Goal: Task Accomplishment & Management: Complete application form

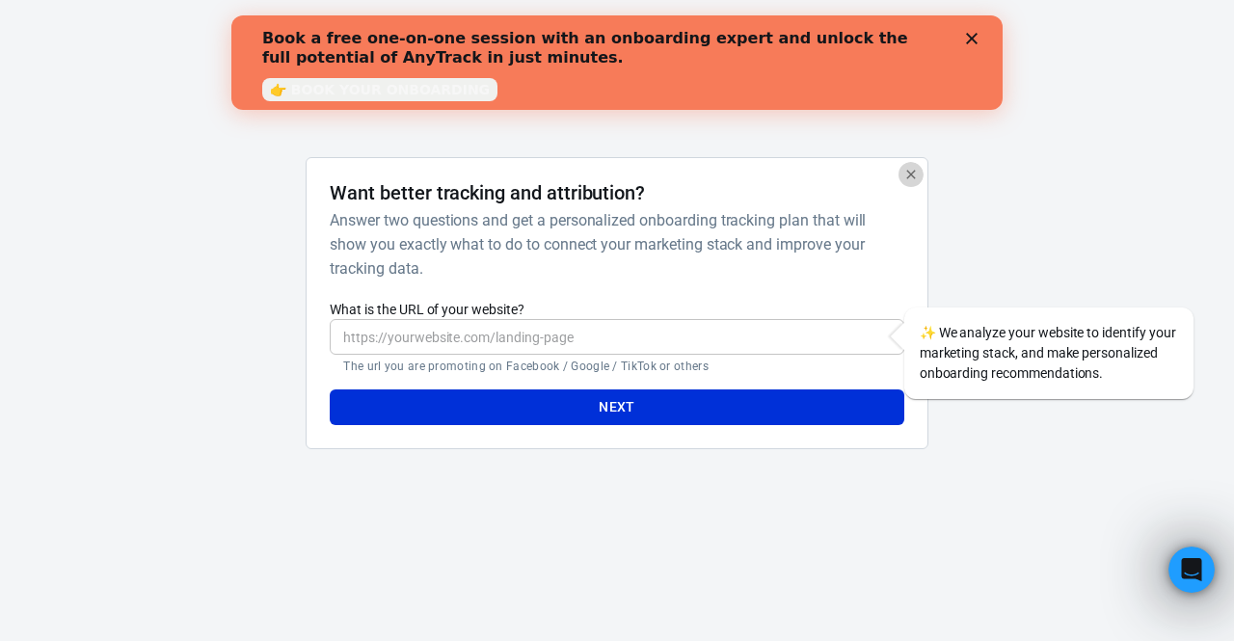
click at [912, 169] on icon "button" at bounding box center [910, 174] width 15 height 15
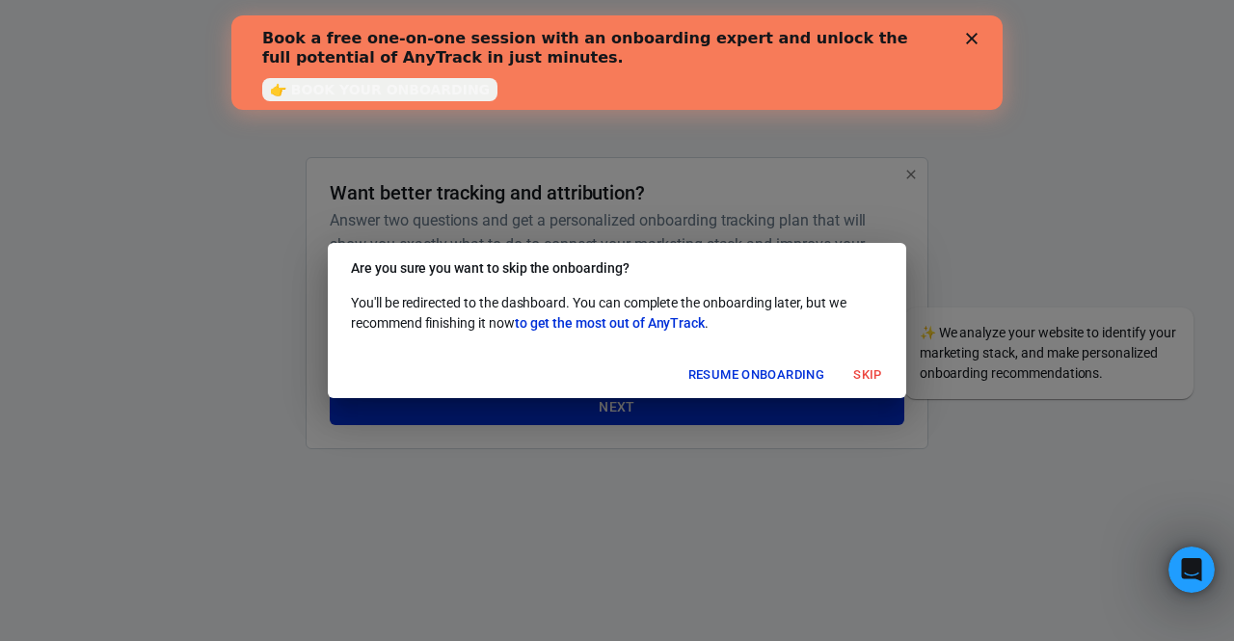
click at [856, 369] on button "Skip" at bounding box center [868, 375] width 62 height 30
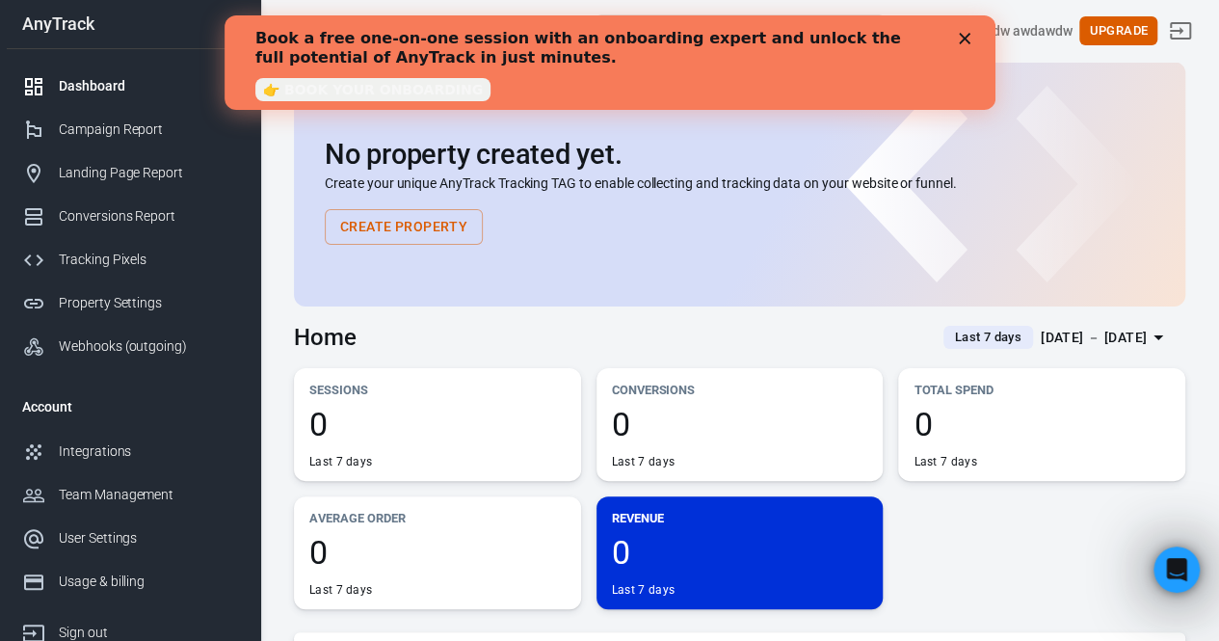
click at [961, 46] on div "Book a free one-on-one session with an onboarding expert and unlock the full po…" at bounding box center [608, 62] width 709 height 79
click at [965, 34] on icon "Close" at bounding box center [964, 39] width 12 height 12
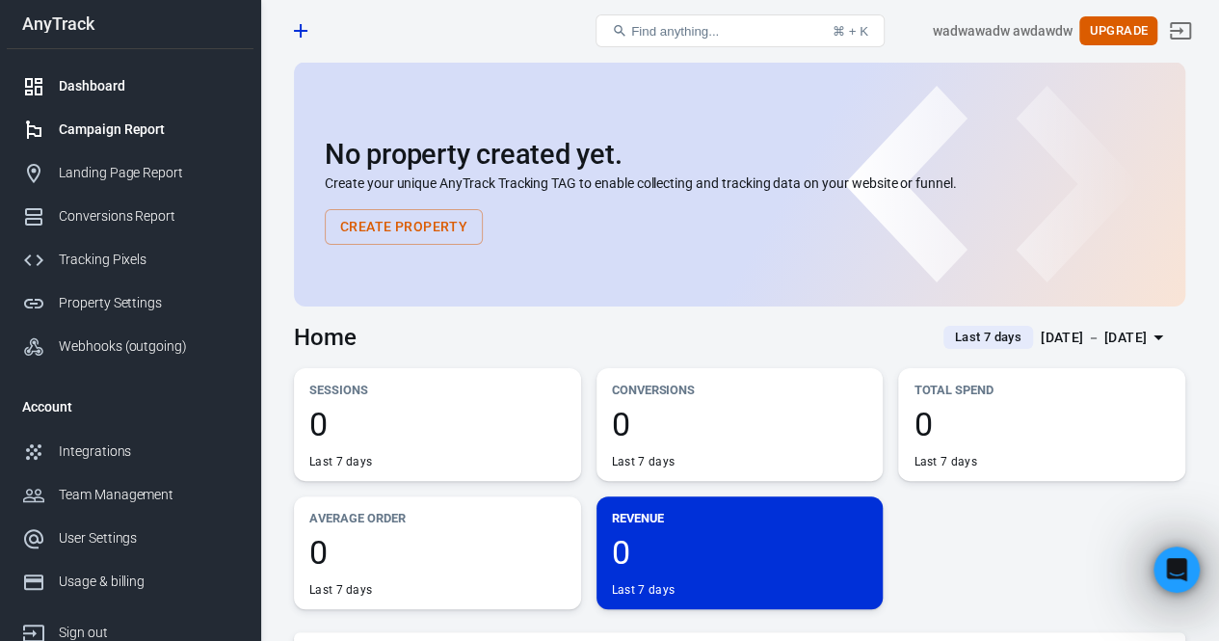
click at [139, 122] on div "Campaign Report" at bounding box center [148, 130] width 179 height 20
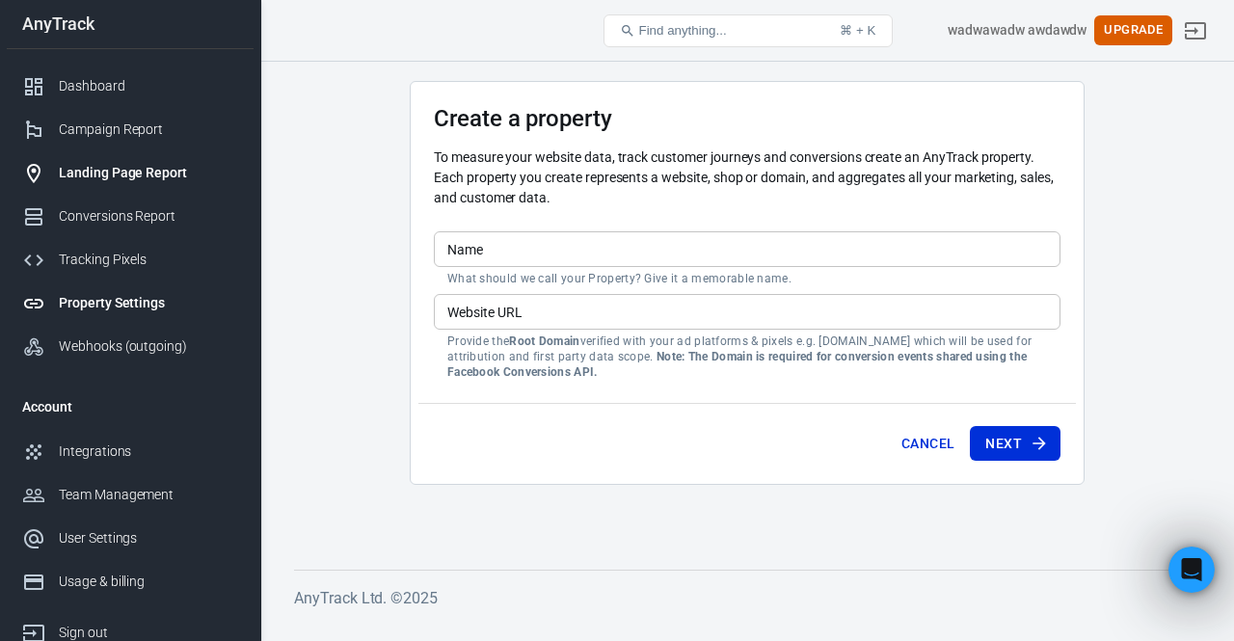
click at [150, 169] on div "Landing Page Report" at bounding box center [148, 173] width 179 height 20
click at [152, 215] on div "Conversions Report" at bounding box center [148, 216] width 179 height 20
click at [162, 264] on div "Tracking Pixels" at bounding box center [148, 260] width 179 height 20
click at [163, 301] on div "Property Settings" at bounding box center [148, 303] width 179 height 20
click at [145, 252] on div "Tracking Pixels" at bounding box center [148, 260] width 179 height 20
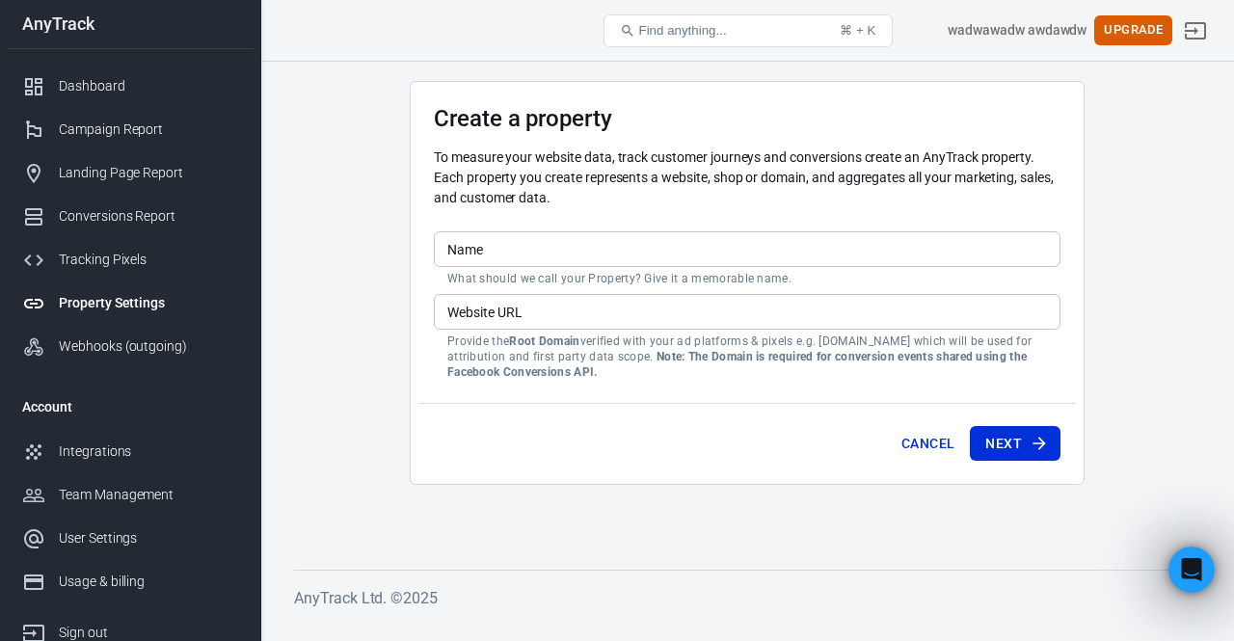
click at [547, 257] on input "Name" at bounding box center [747, 249] width 626 height 36
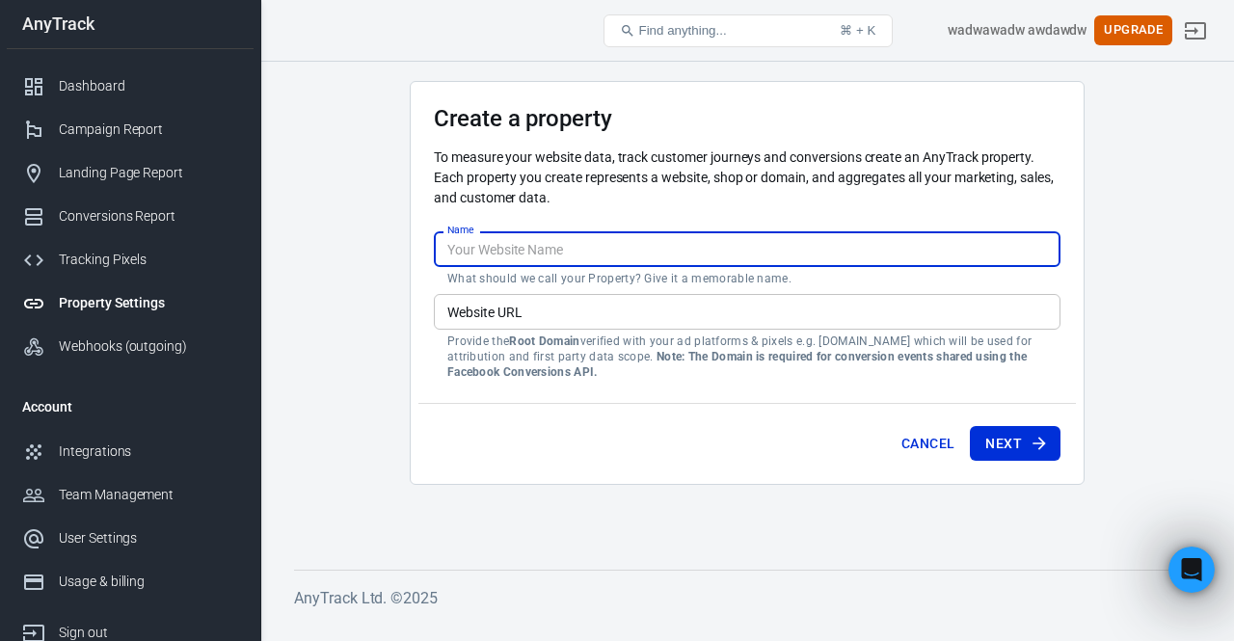
click at [642, 207] on div "To measure your website data, track customer journeys and conversions create an…" at bounding box center [747, 185] width 626 height 76
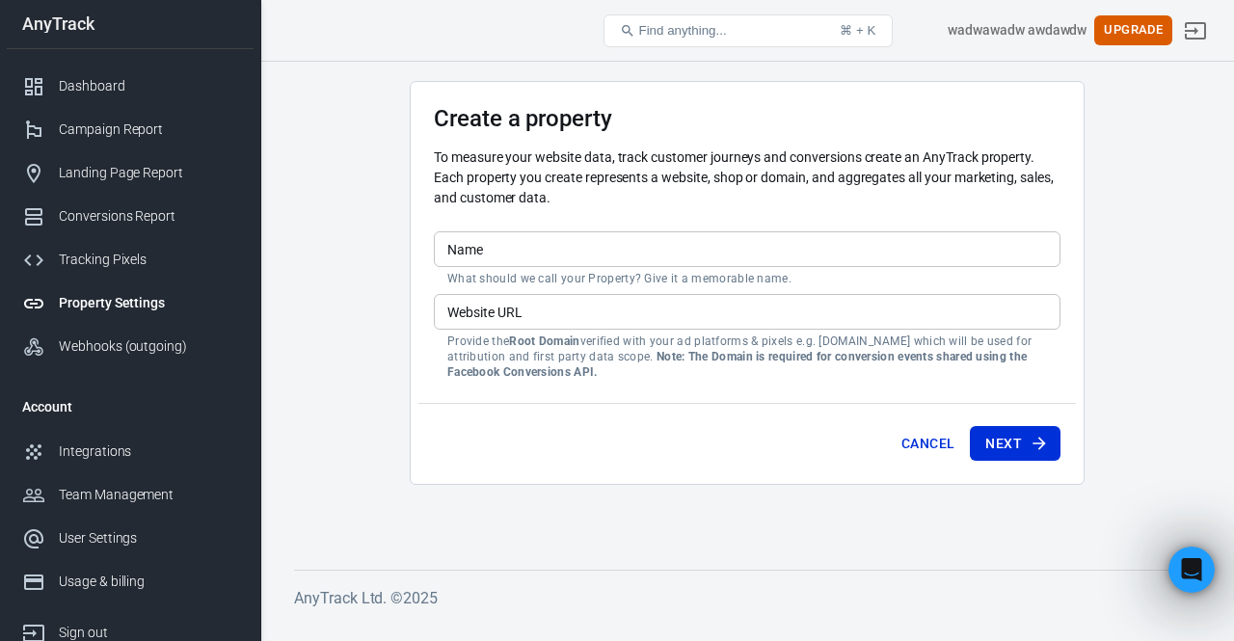
click at [617, 247] on input "Name" at bounding box center [747, 249] width 626 height 36
click at [628, 194] on p "To measure your website data, track customer journeys and conversions create an…" at bounding box center [747, 177] width 626 height 61
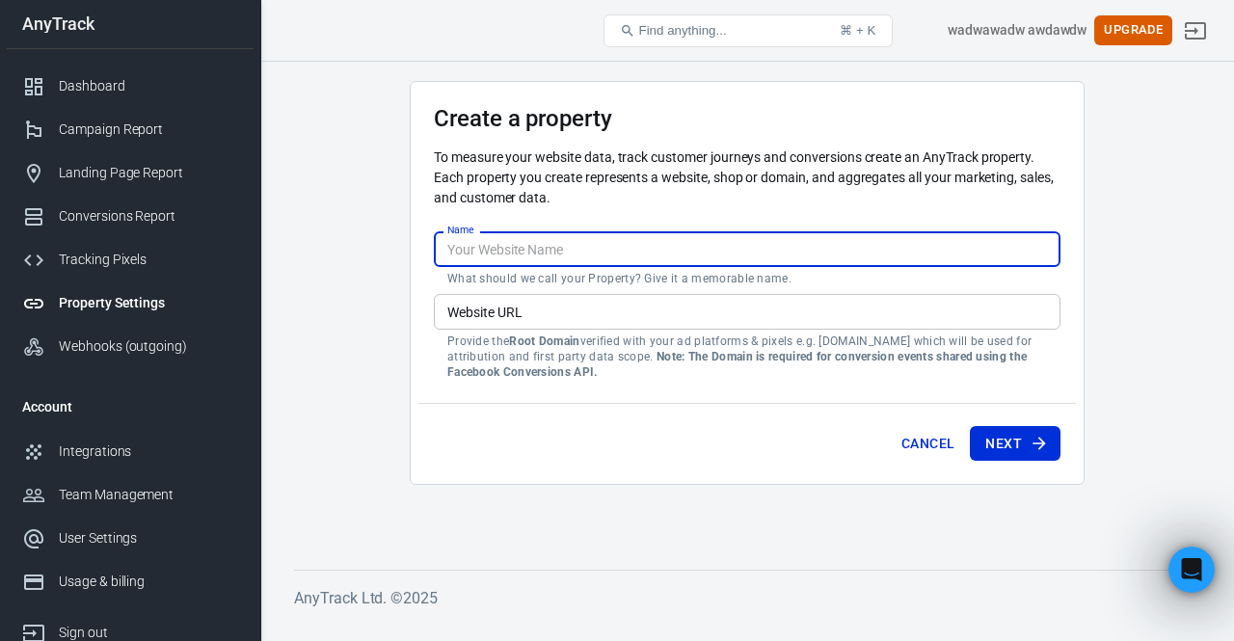
click at [619, 251] on input "Name" at bounding box center [747, 249] width 626 height 36
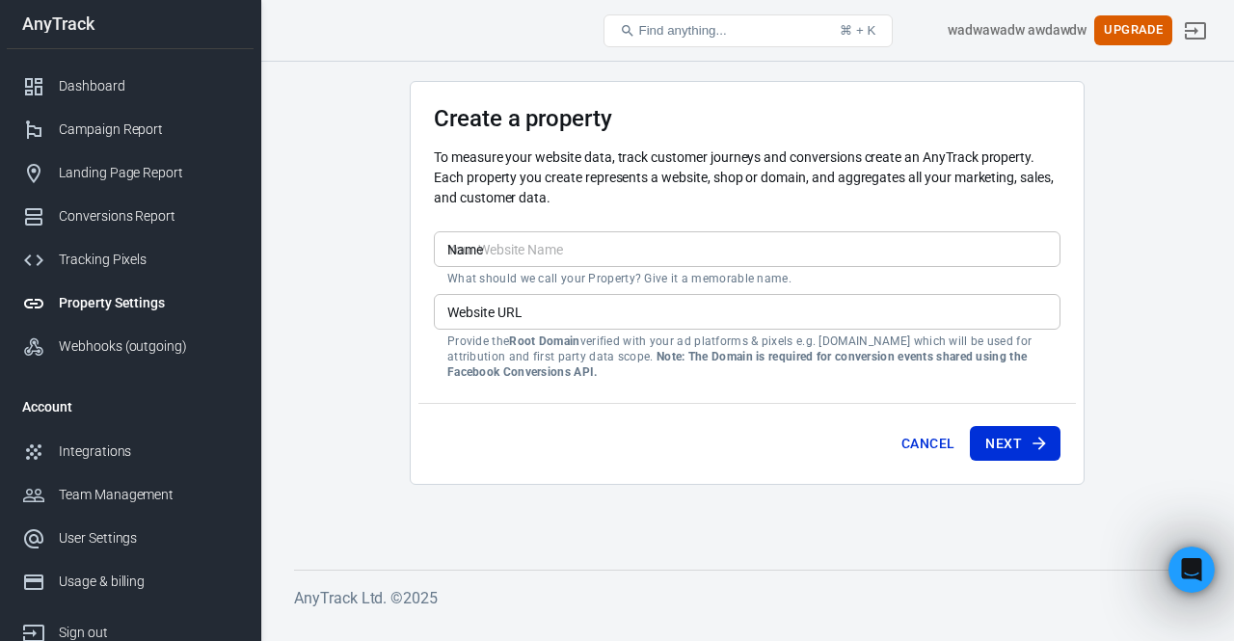
click at [613, 217] on div "To measure your website data, track customer journeys and conversions create an…" at bounding box center [747, 185] width 626 height 76
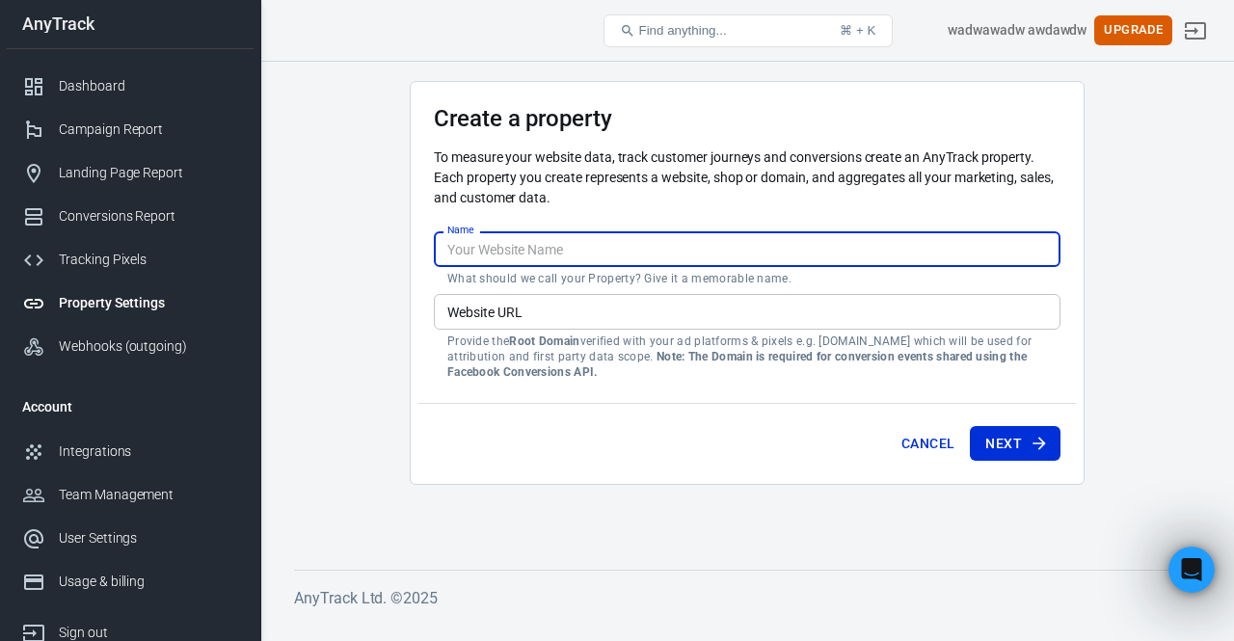
click at [610, 252] on input "Name" at bounding box center [747, 249] width 626 height 36
type input "test"
click at [590, 309] on input "Website URL" at bounding box center [747, 312] width 626 height 36
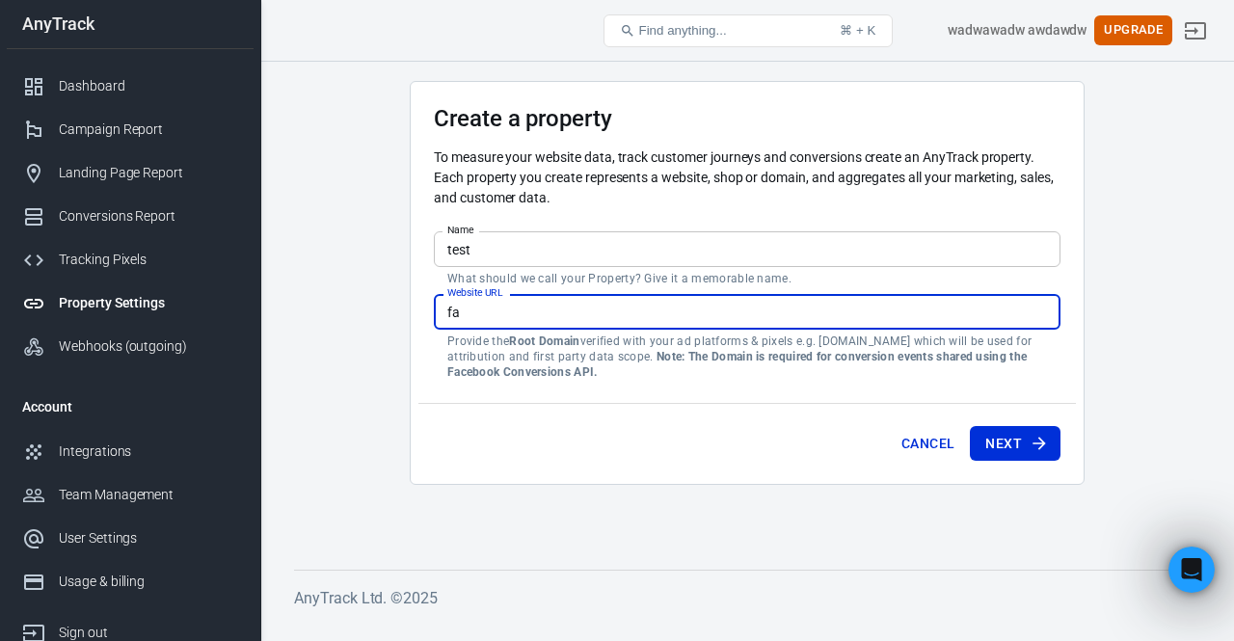
type input "f"
type input "t"
type input "q"
type input "r"
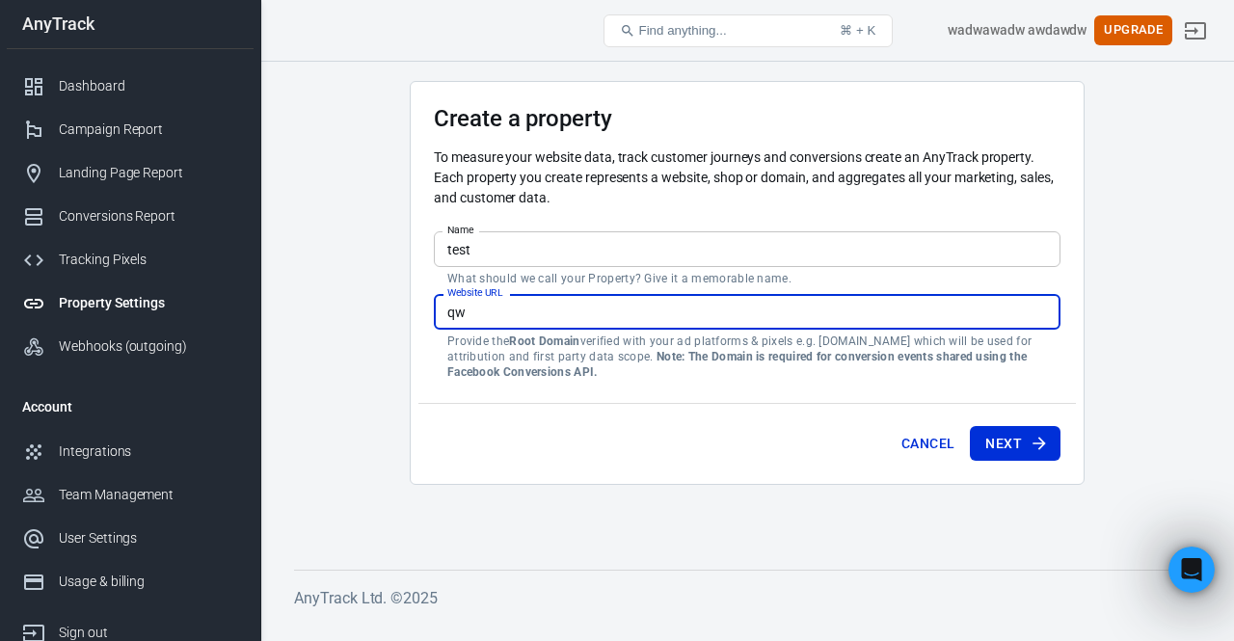
type input "q"
type input "r"
type input "q"
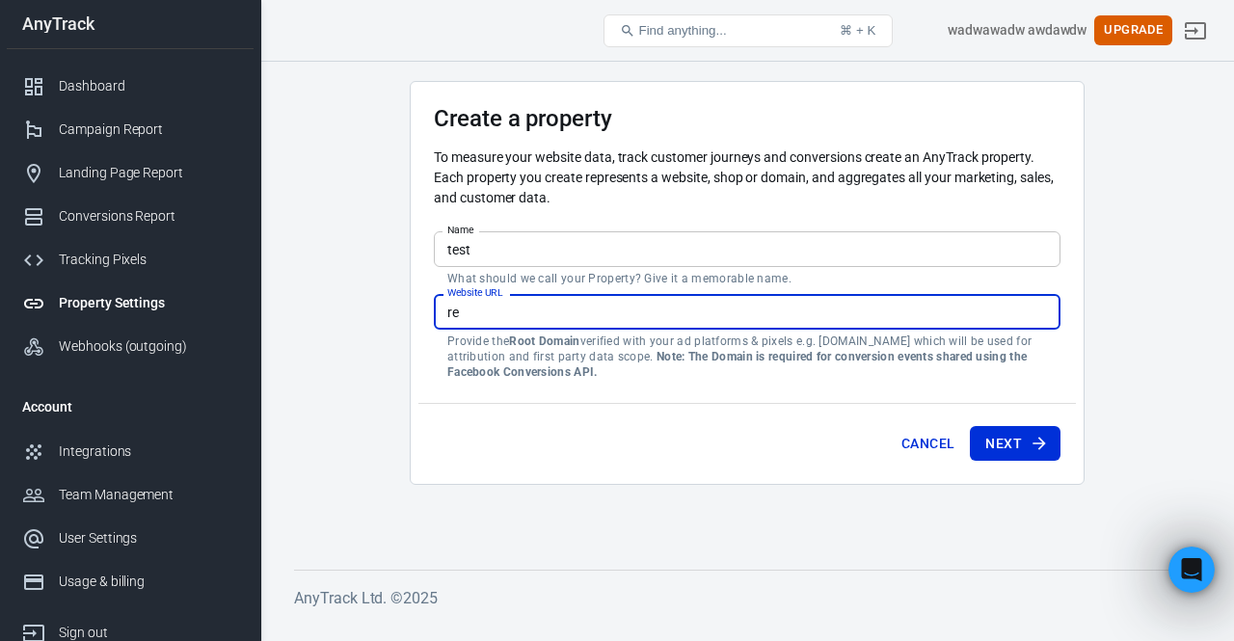
type input "r"
type input "q"
type input "r"
type input "w"
type input "r"
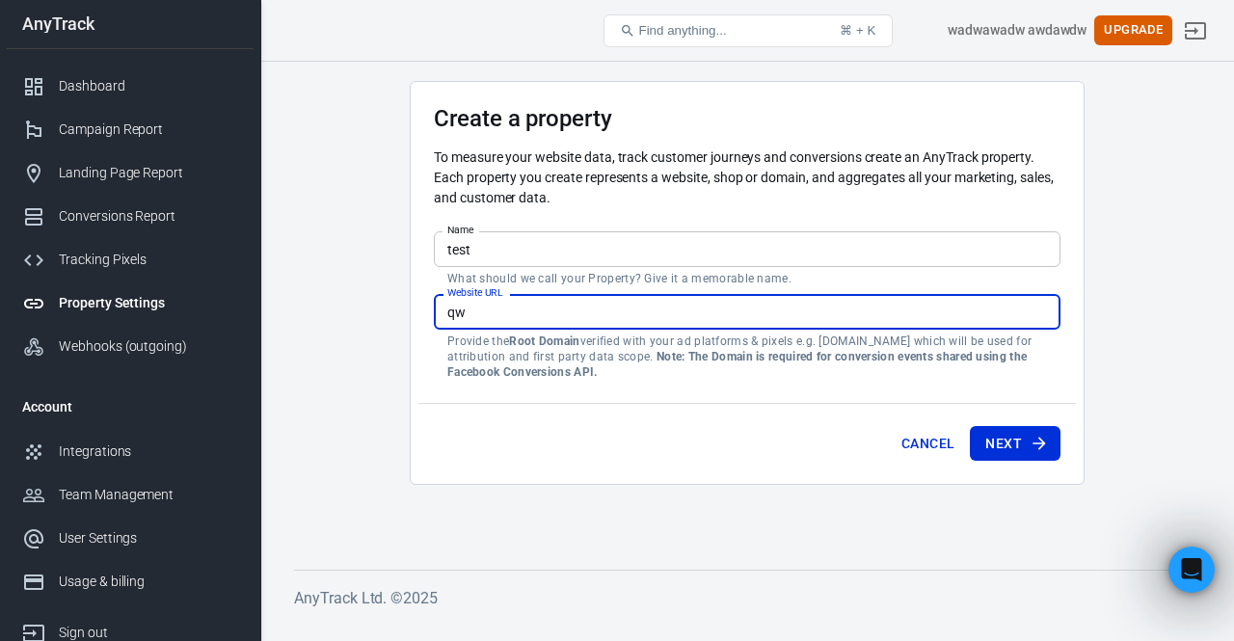
type input "q"
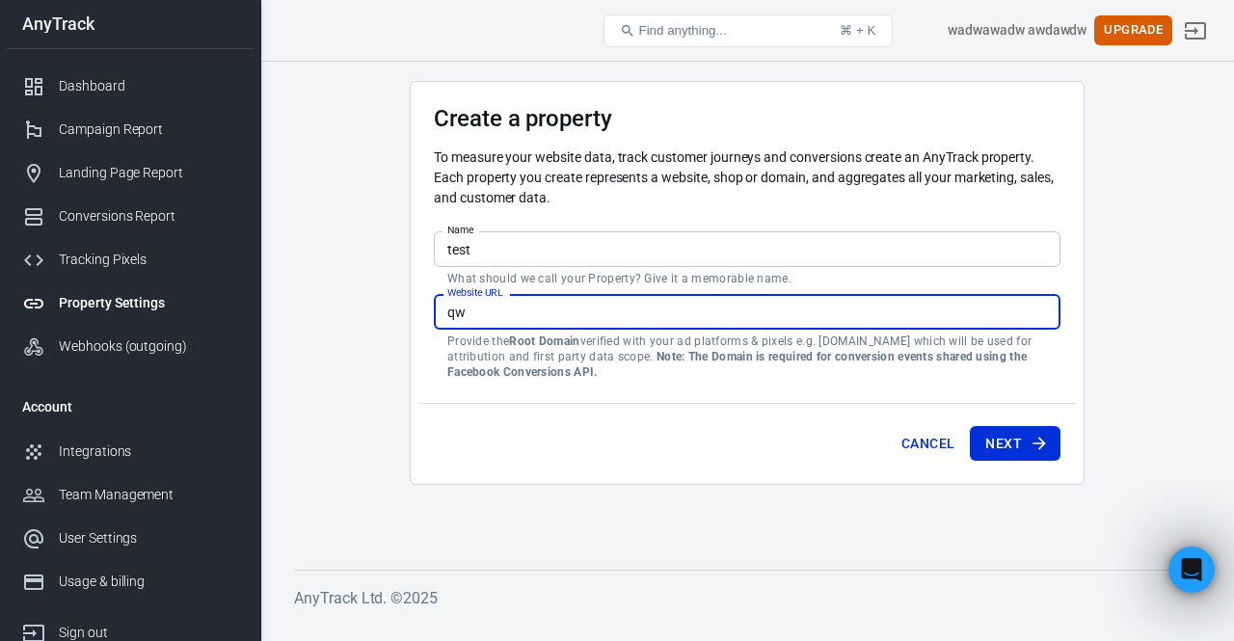
type input "q"
type input "w"
type input "q"
click at [607, 309] on input "Website URL" at bounding box center [747, 312] width 626 height 36
type input "[DOMAIN_NAME]"
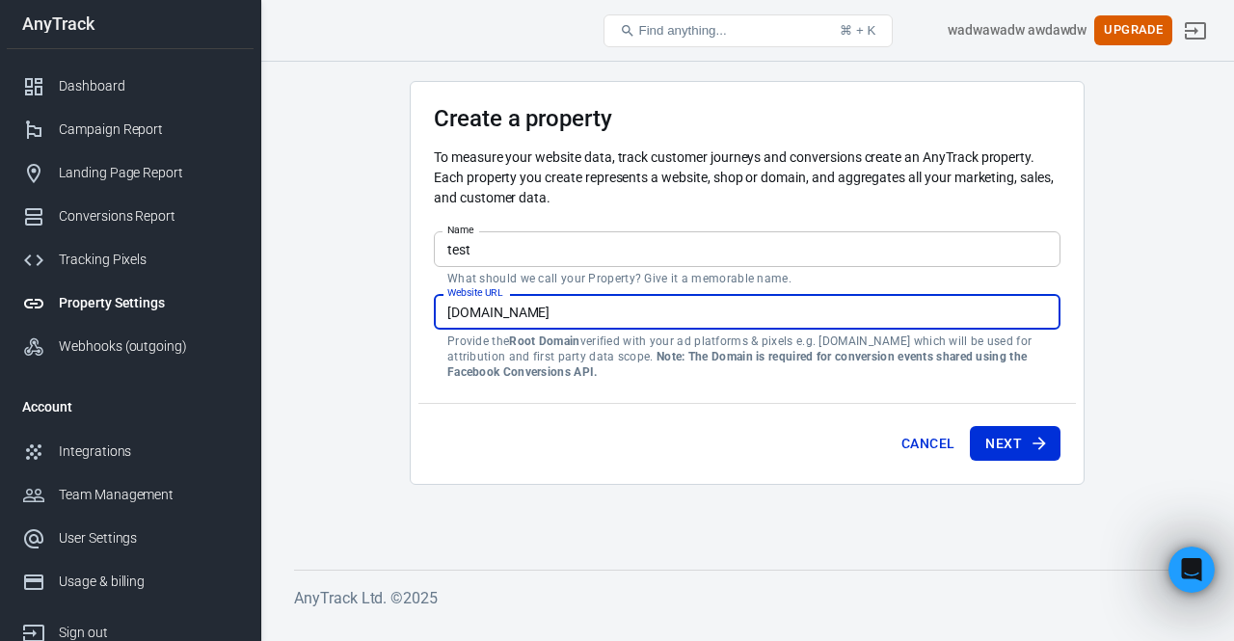
click at [1024, 443] on button "Next" at bounding box center [1015, 444] width 91 height 36
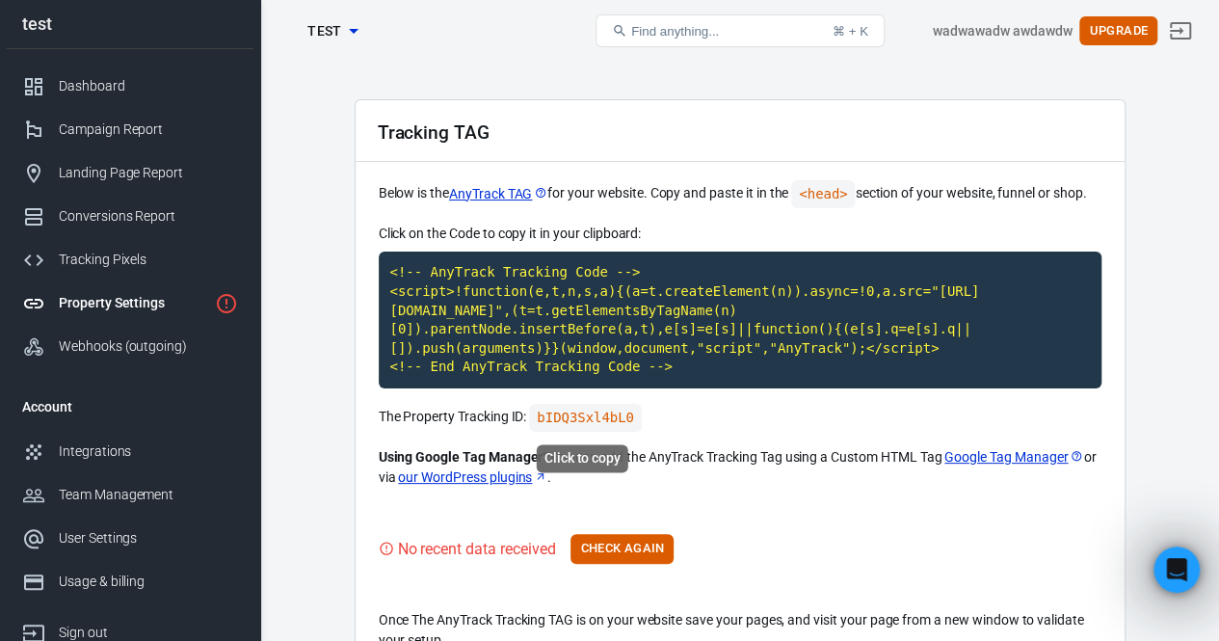
scroll to position [150, 0]
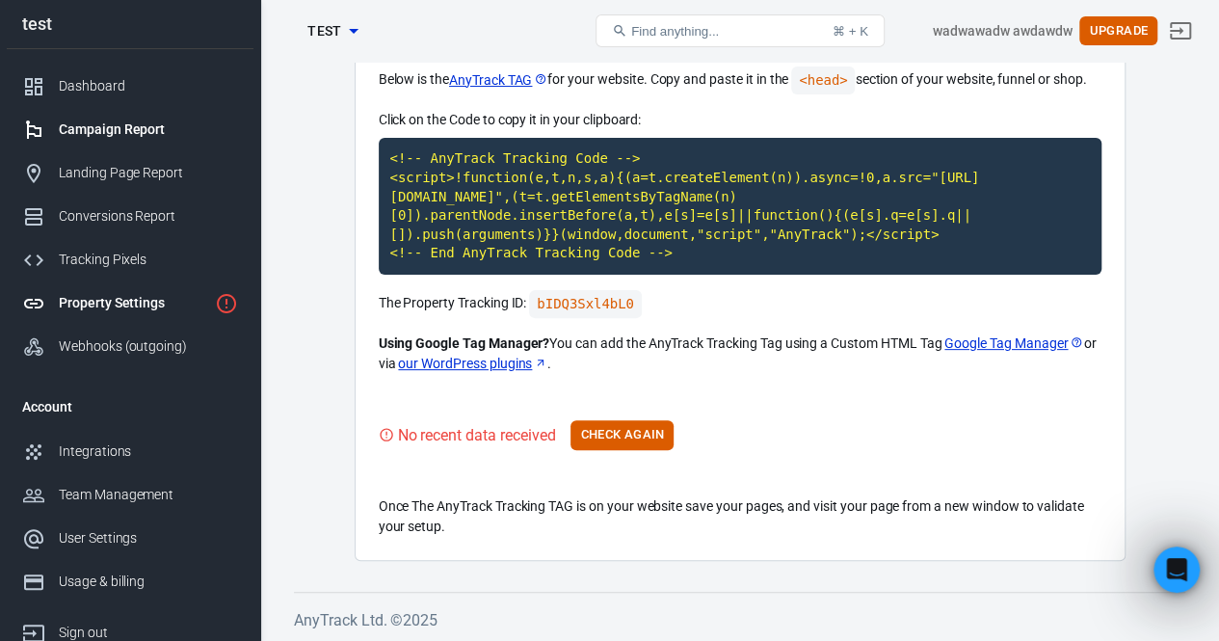
click at [156, 124] on div "Campaign Report" at bounding box center [148, 130] width 179 height 20
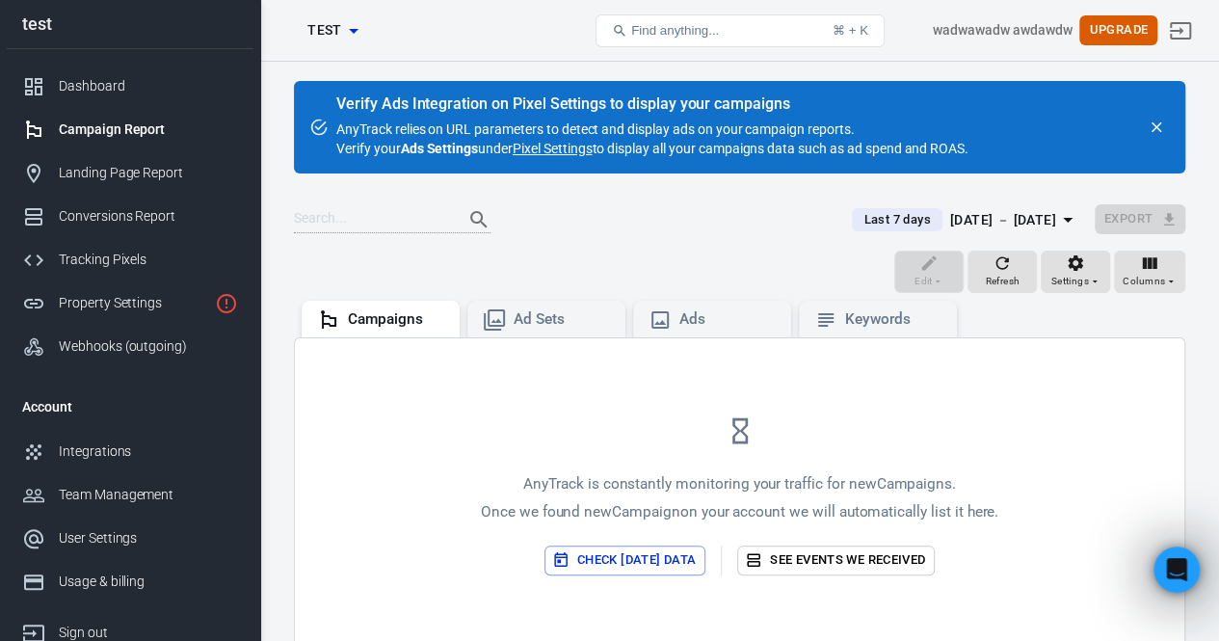
click at [145, 143] on link "Campaign Report" at bounding box center [130, 129] width 247 height 43
click at [139, 194] on div "Dashboard Campaign Report Landing Page Report Conversions Report Tracking Pixel…" at bounding box center [130, 216] width 247 height 334
click at [540, 338] on div "AnyTrack is constantly monitoring your traffic for new Campaigns . Once we foun…" at bounding box center [740, 495] width 890 height 314
click at [595, 306] on div "Ad Sets" at bounding box center [546, 319] width 158 height 37
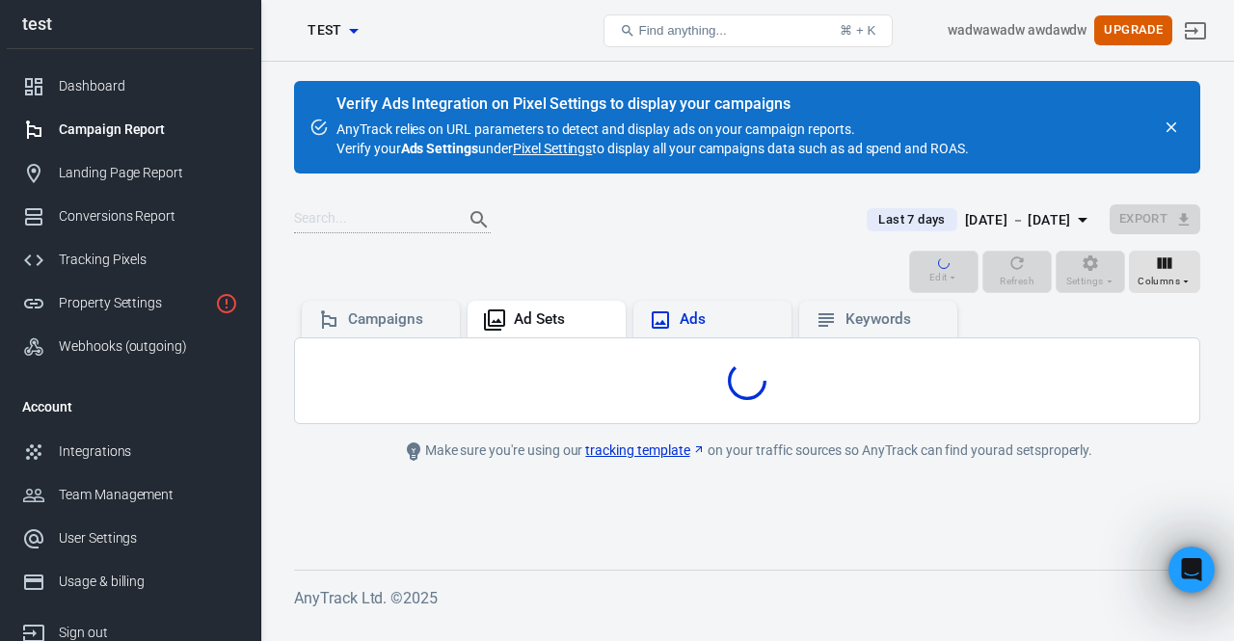
click at [656, 319] on icon at bounding box center [660, 319] width 23 height 23
click at [579, 323] on div "Ad Sets" at bounding box center [562, 319] width 96 height 20
